Goal: Navigation & Orientation: Go to known website

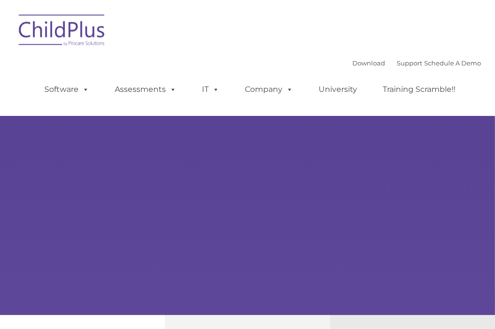
type input ""
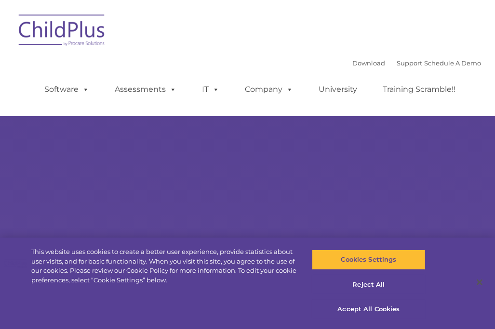
select select "MEDIUM"
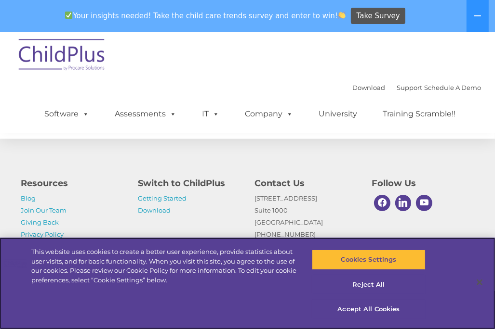
scroll to position [1221, 0]
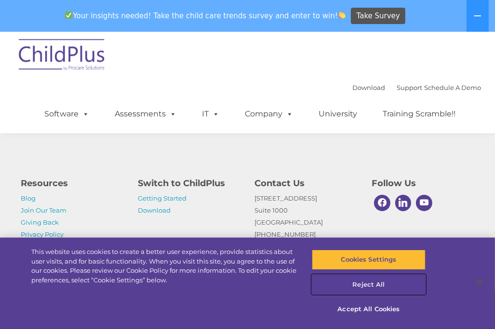
click at [368, 281] on button "Reject All" at bounding box center [369, 285] width 114 height 20
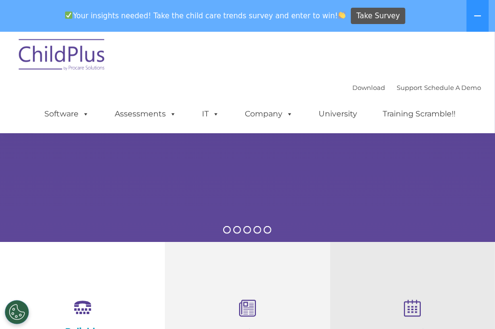
scroll to position [0, 0]
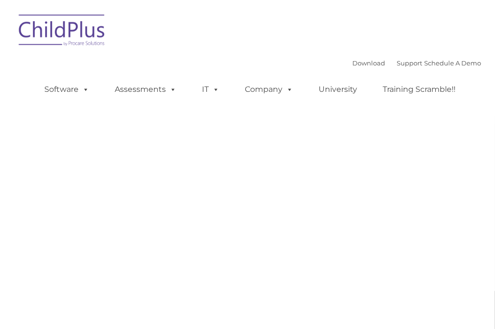
type input ""
